Goal: Check status: Check status

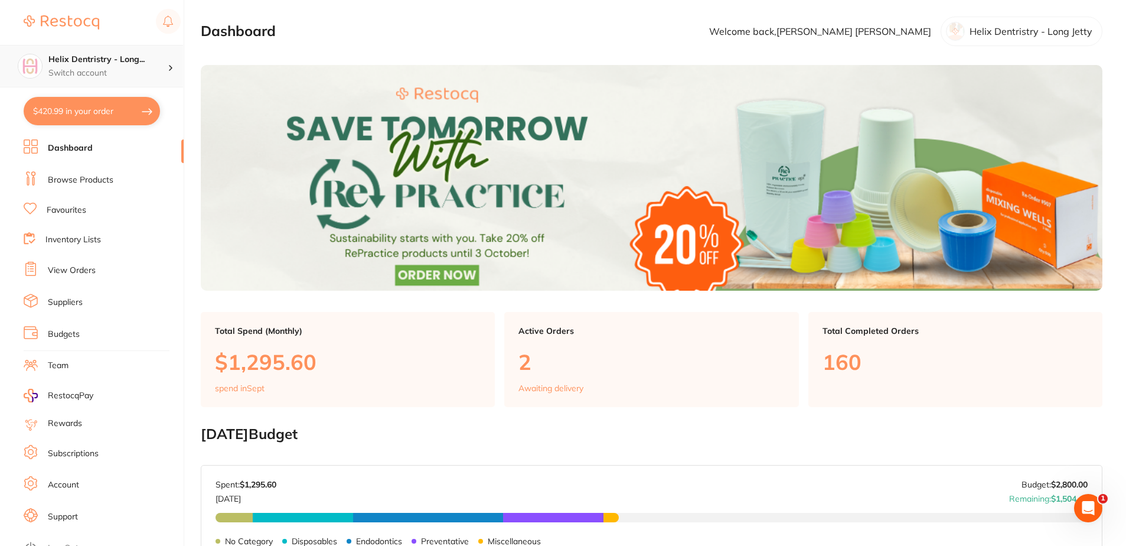
click at [158, 62] on h4 "Helix Dentristry - Long..." at bounding box center [107, 60] width 119 height 12
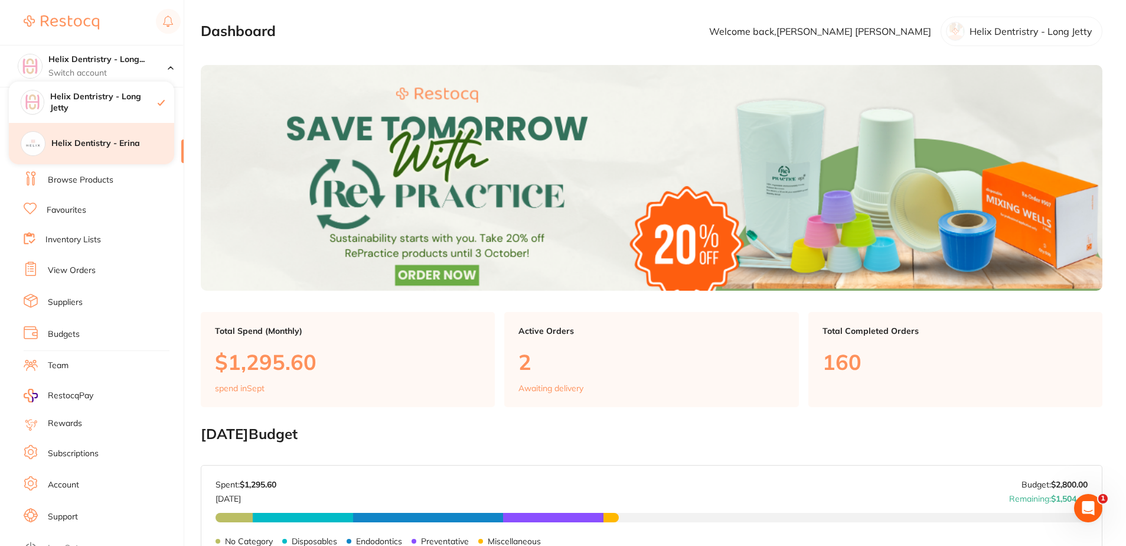
click at [139, 136] on div "Helix Dentistry - Erina" at bounding box center [91, 143] width 165 height 41
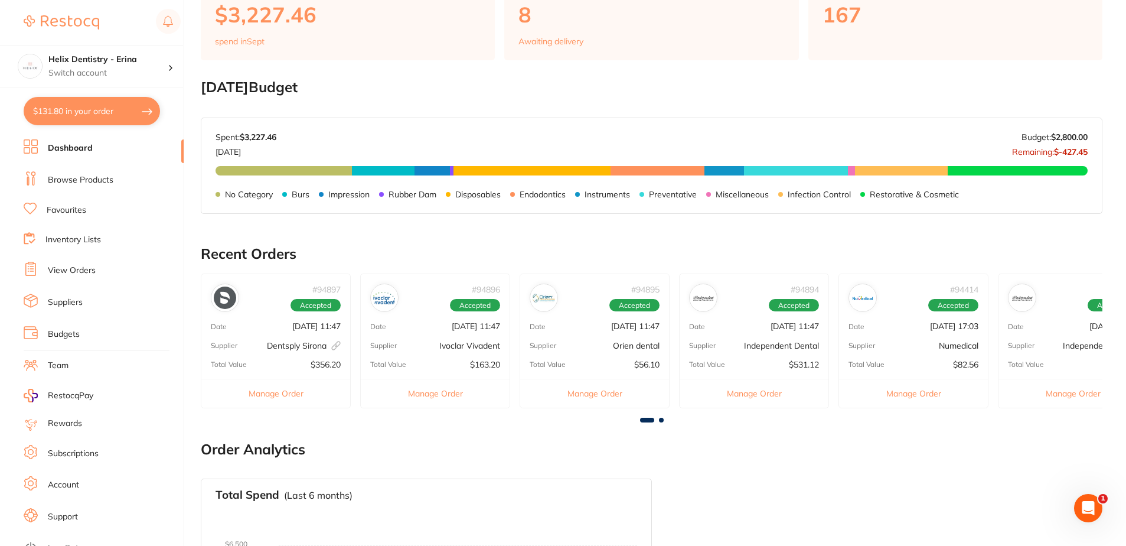
scroll to position [118, 0]
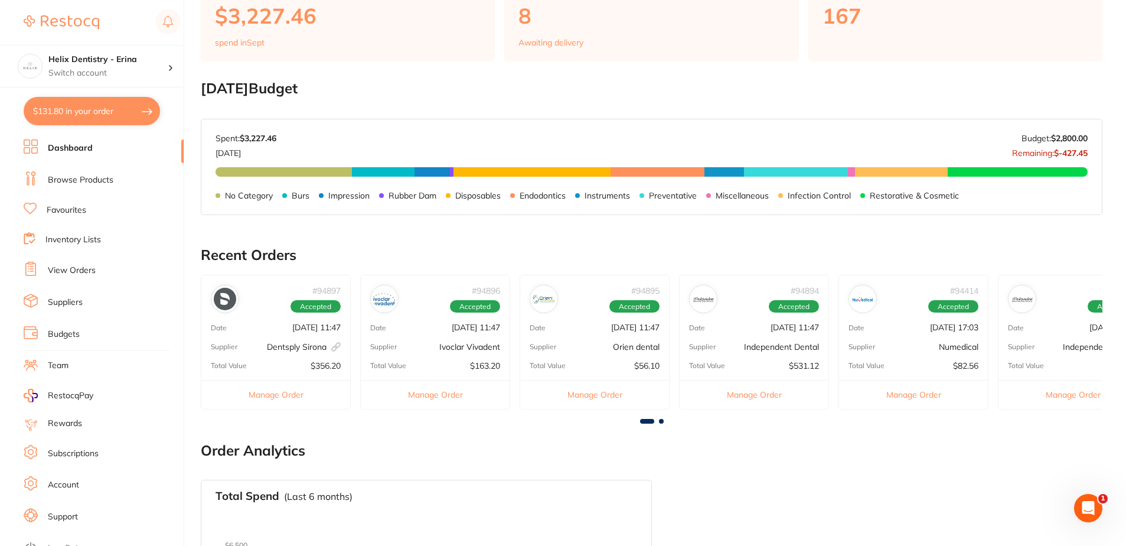
click at [100, 237] on link "Inventory Lists" at bounding box center [73, 240] width 56 height 12
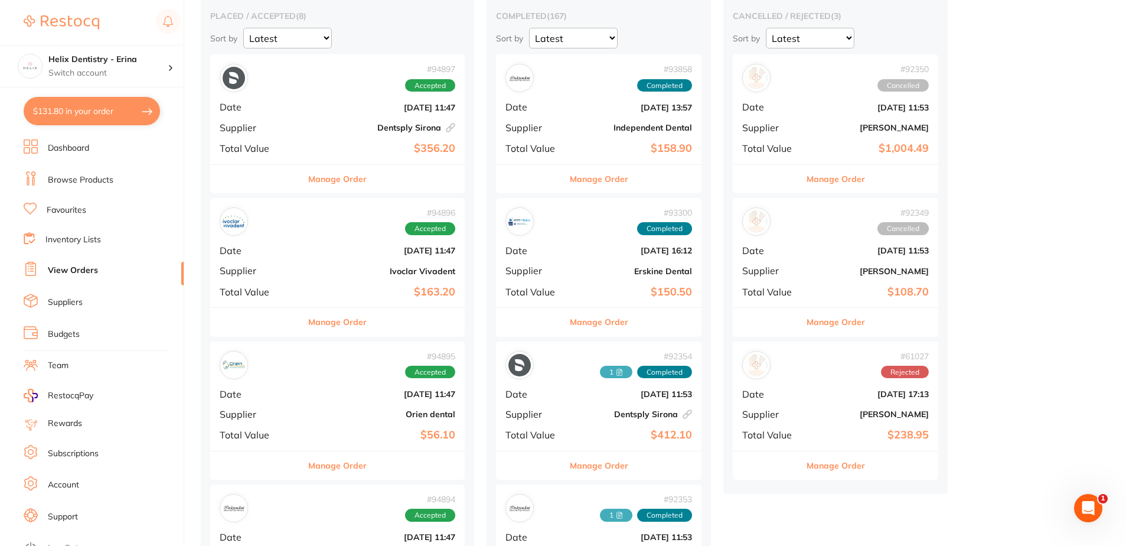
scroll to position [177, 0]
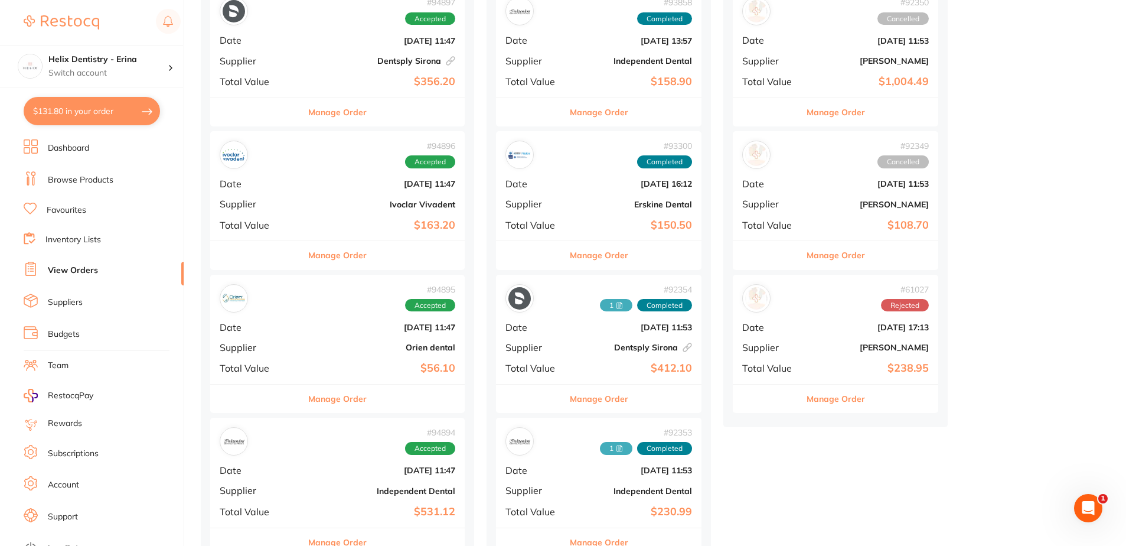
click at [346, 318] on div "# 94895 Accepted Date [DATE] 11:47 Supplier Orien dental Total Value $56.10" at bounding box center [337, 329] width 254 height 109
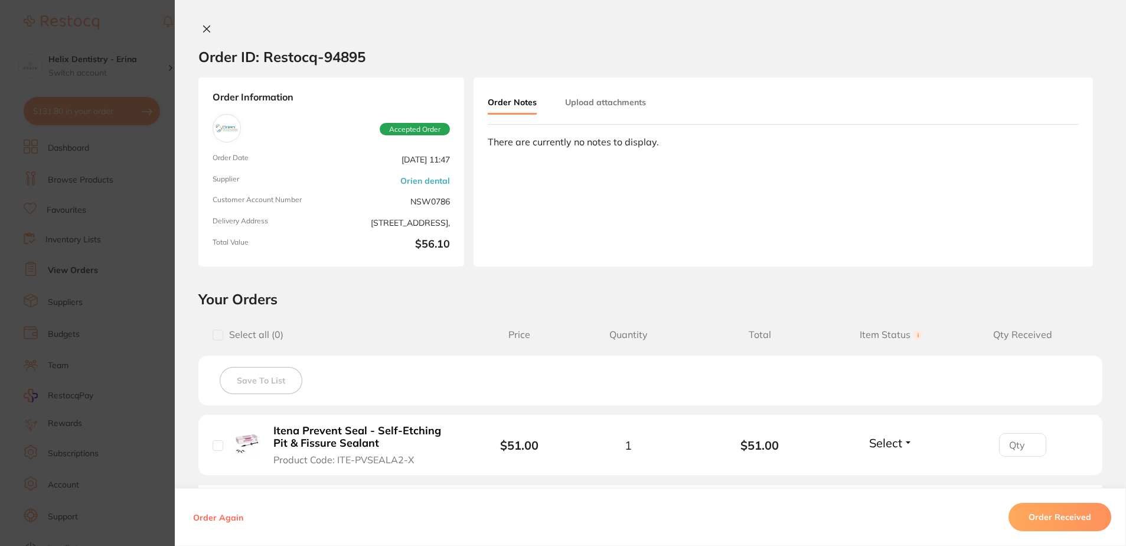
click at [217, 446] on input "checkbox" at bounding box center [218, 445] width 11 height 11
checkbox input "true"
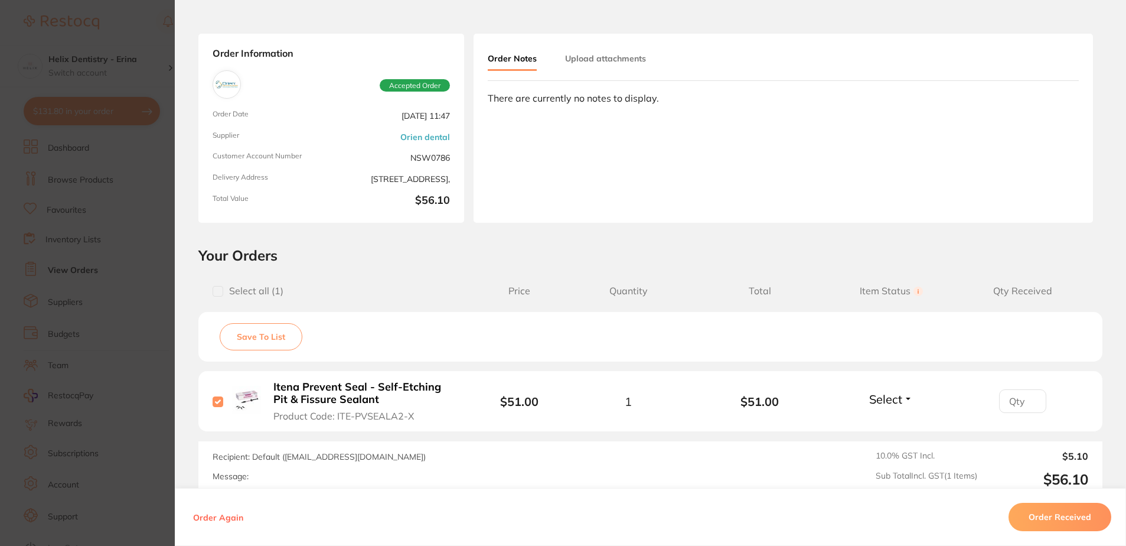
scroll to position [118, 0]
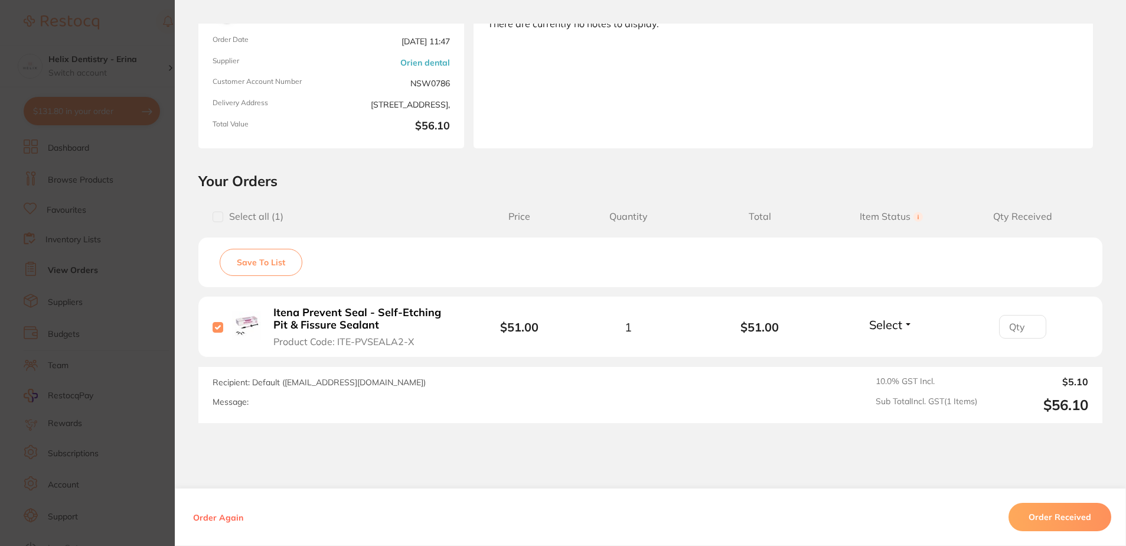
click at [1076, 518] on button "Order Received" at bounding box center [1059, 516] width 103 height 28
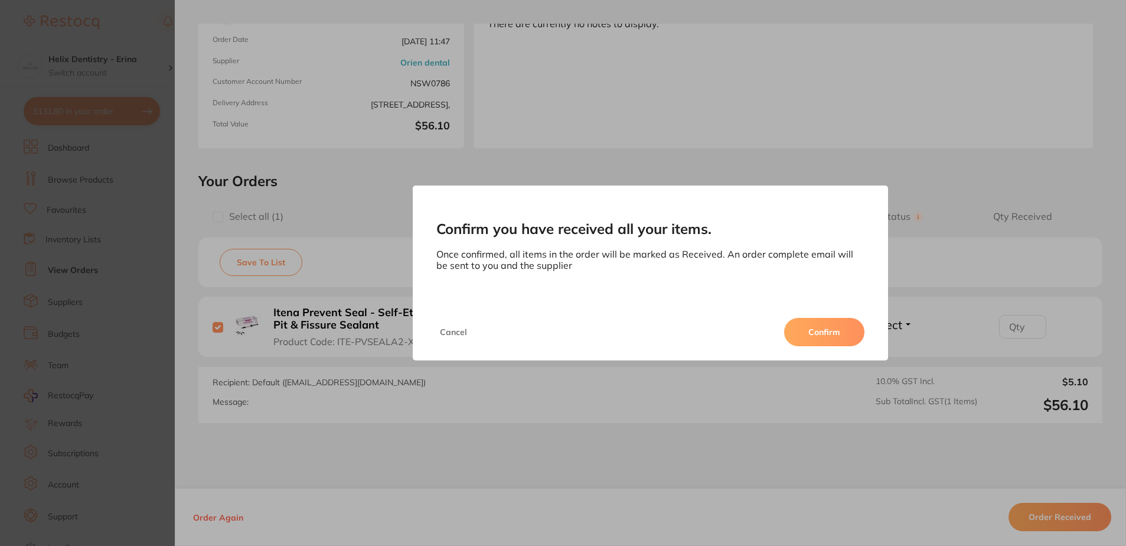
click at [828, 329] on button "Confirm" at bounding box center [824, 332] width 80 height 28
